Goal: Information Seeking & Learning: Learn about a topic

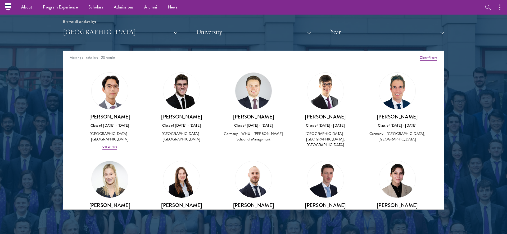
click at [158, 33] on button "[GEOGRAPHIC_DATA]" at bounding box center [120, 31] width 115 height 11
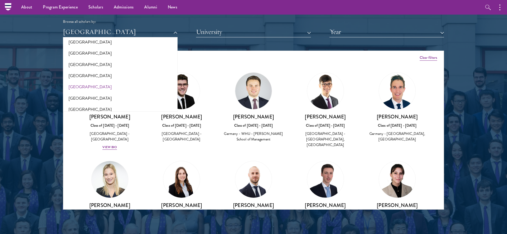
scroll to position [883, 0]
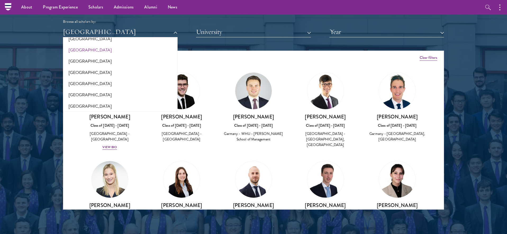
click at [78, 44] on button "[GEOGRAPHIC_DATA]" at bounding box center [120, 49] width 111 height 11
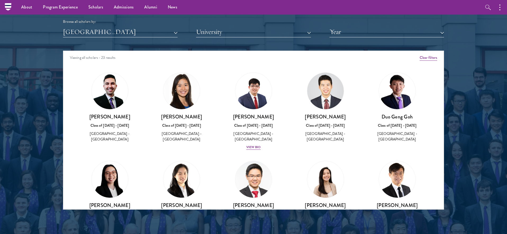
click at [81, 32] on button "[GEOGRAPHIC_DATA]" at bounding box center [120, 31] width 115 height 11
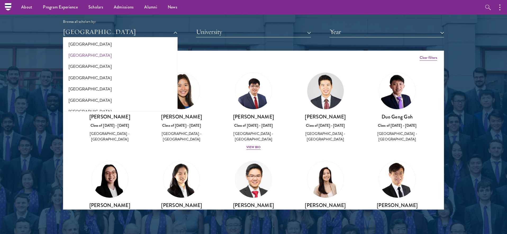
scroll to position [911, 0]
click at [74, 84] on button "[GEOGRAPHIC_DATA]" at bounding box center [120, 89] width 111 height 11
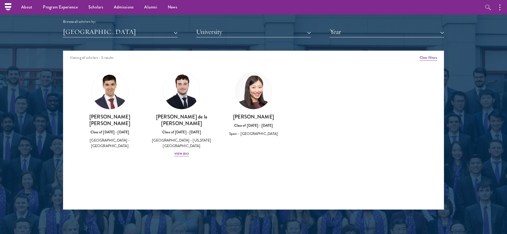
click at [77, 33] on button "[GEOGRAPHIC_DATA]" at bounding box center [120, 31] width 115 height 11
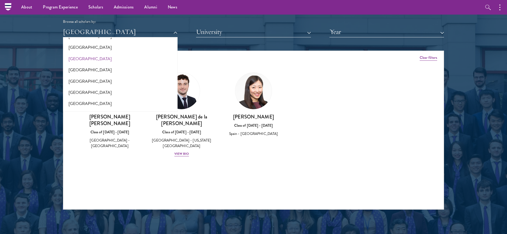
scroll to position [1098, 0]
click at [79, 87] on button "[GEOGRAPHIC_DATA]" at bounding box center [120, 92] width 111 height 11
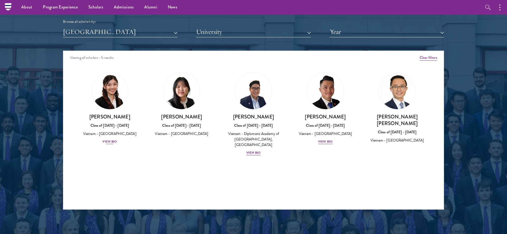
click at [108, 140] on div "View Bio" at bounding box center [109, 141] width 15 height 5
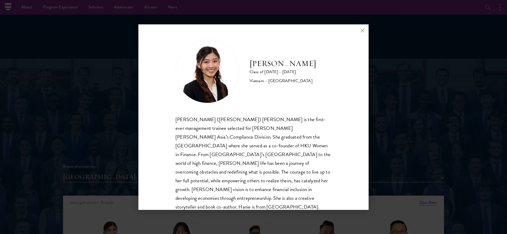
scroll to position [1, 0]
click at [361, 31] on button at bounding box center [362, 30] width 4 height 4
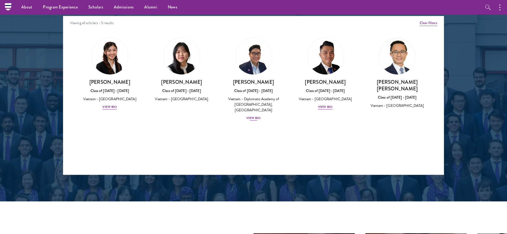
scroll to position [593, 0]
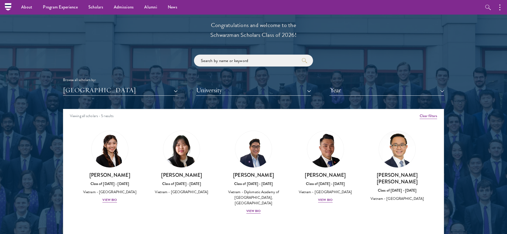
click at [134, 86] on button "[GEOGRAPHIC_DATA]" at bounding box center [120, 90] width 115 height 11
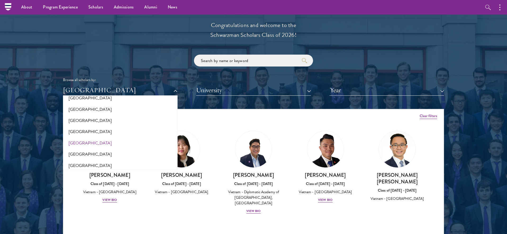
scroll to position [1072, 0]
click at [88, 126] on button "[GEOGRAPHIC_DATA]" at bounding box center [120, 131] width 111 height 11
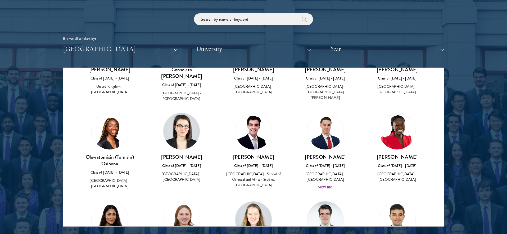
scroll to position [675, 0]
